Goal: Find contact information: Find contact information

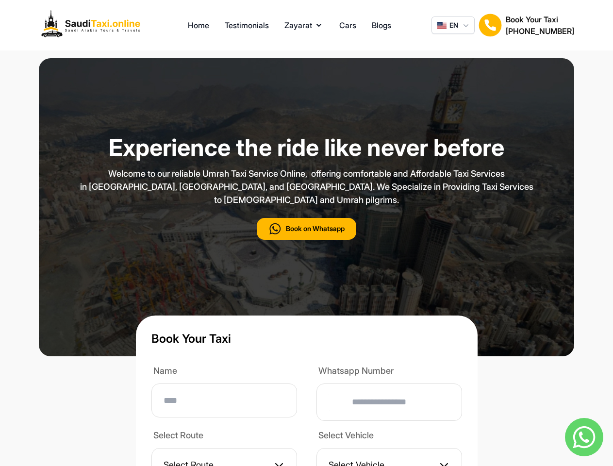
type input "**"
click at [306, 206] on p "Welcome to our reliable Umrah Taxi Service Online, offering comfortable and Aff…" at bounding box center [306, 186] width 485 height 39
click at [304, 25] on button "Zayarat" at bounding box center [303, 25] width 39 height 12
click at [453, 25] on span "EN" at bounding box center [453, 25] width 9 height 10
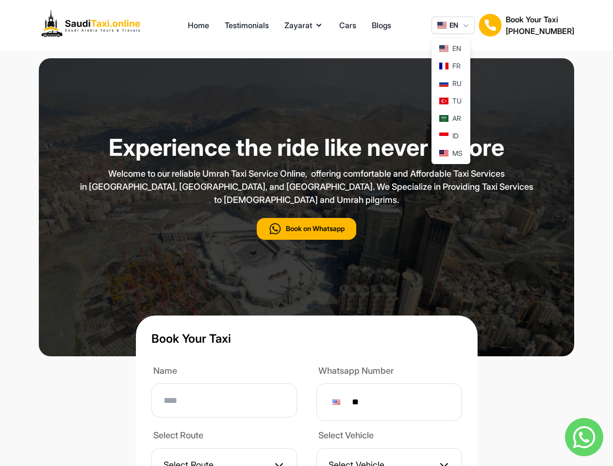
click at [490, 25] on img at bounding box center [489, 25] width 23 height 23
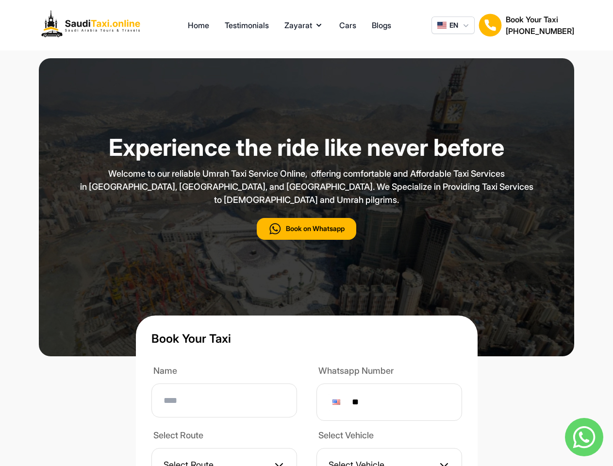
click at [539, 25] on h2 "[PHONE_NUMBER]" at bounding box center [539, 31] width 68 height 12
click at [306, 240] on button "Book on Whatsapp" at bounding box center [306, 229] width 99 height 22
click at [583, 437] on img at bounding box center [584, 437] width 38 height 38
click at [340, 405] on div at bounding box center [336, 401] width 8 height 5
